Goal: Information Seeking & Learning: Learn about a topic

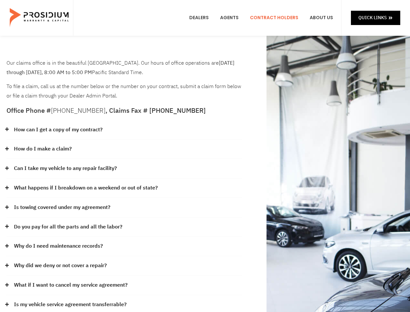
click at [205, 156] on div "How do I make a claim?" at bounding box center [124, 148] width 236 height 19
click at [124, 130] on div "How can I get a copy of my contract?" at bounding box center [124, 129] width 236 height 19
click at [58, 130] on link "How can I get a copy of my contract?" at bounding box center [58, 129] width 89 height 9
click at [124, 149] on div "How do I make a claim?" at bounding box center [124, 148] width 236 height 19
click at [43, 149] on link "How do I make a claim?" at bounding box center [43, 148] width 58 height 9
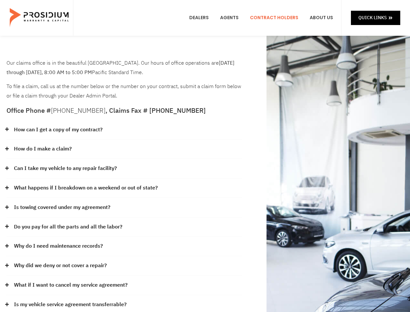
click at [124, 169] on div "Can I take my vehicle to any repair facility?" at bounding box center [124, 168] width 236 height 19
click at [66, 168] on link "Can I take my vehicle to any repair facility?" at bounding box center [65, 168] width 103 height 9
click at [124, 188] on link "What happens if I breakdown on a weekend or out of state?" at bounding box center [86, 187] width 144 height 9
click at [85, 188] on link "What happens if I breakdown on a weekend or out of state?" at bounding box center [86, 187] width 144 height 9
click at [124, 208] on div "Is towing covered under my agreement?" at bounding box center [124, 207] width 236 height 19
